Goal: Find specific page/section: Find specific page/section

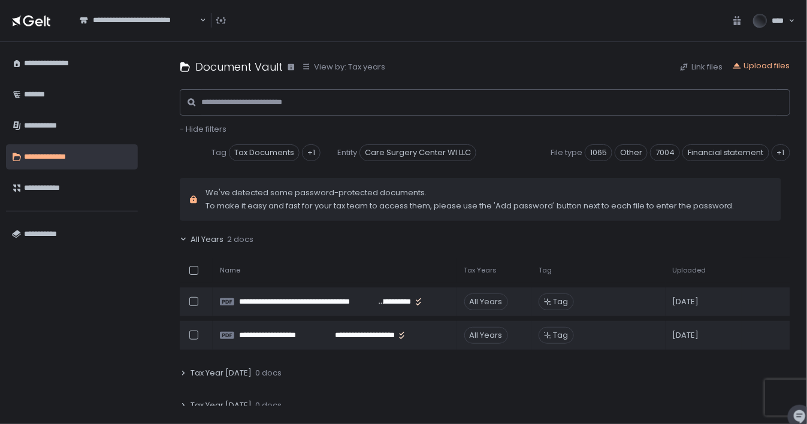
scroll to position [213, 0]
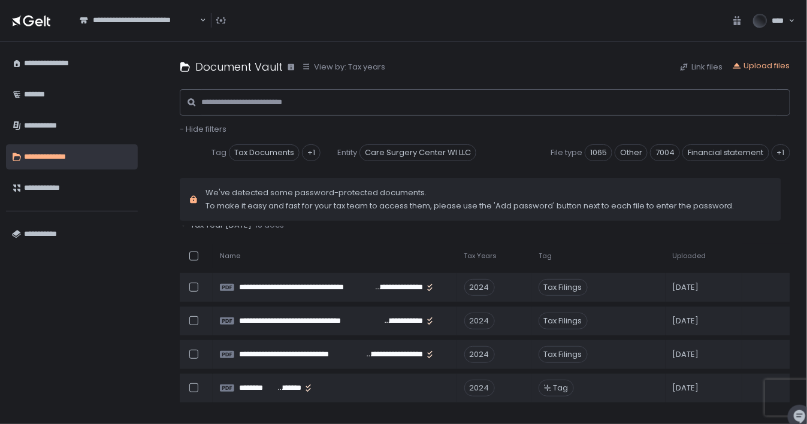
click at [203, 20] on icon "Search for option" at bounding box center [203, 20] width 6 height 6
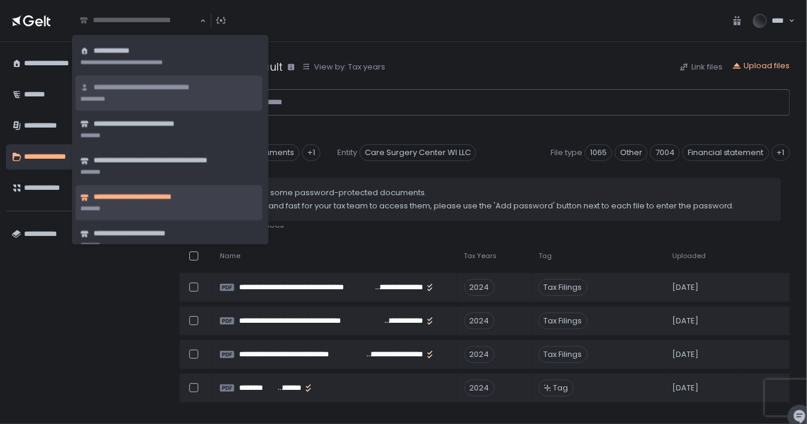
click at [168, 89] on span "**********" at bounding box center [151, 87] width 116 height 11
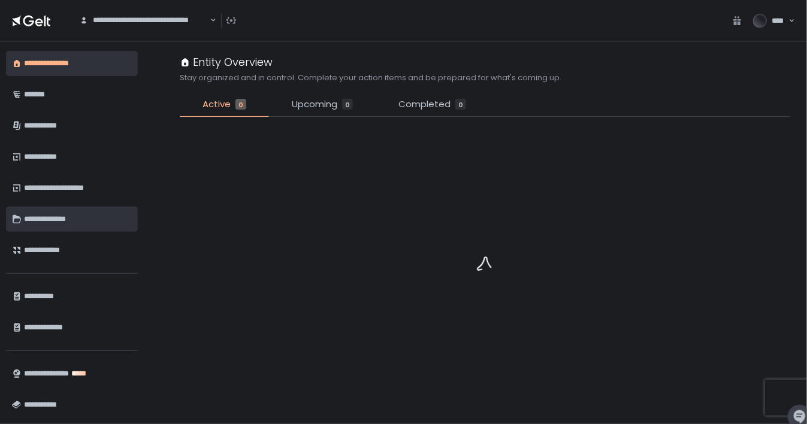
click at [38, 215] on div "**********" at bounding box center [76, 219] width 105 height 20
